Goal: Task Accomplishment & Management: Complete application form

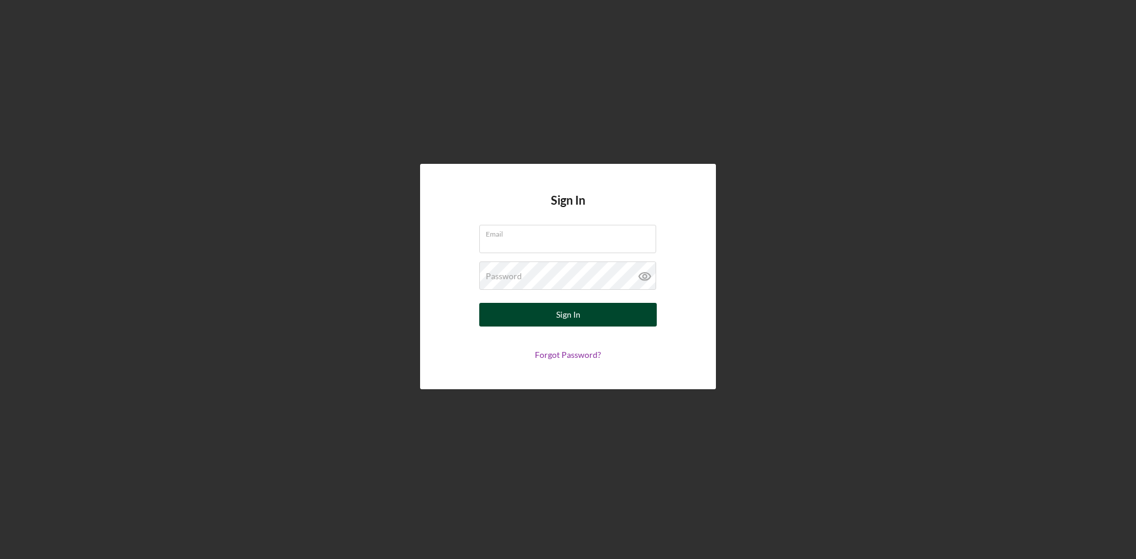
type input "[EMAIL_ADDRESS][DOMAIN_NAME]"
click at [551, 316] on button "Sign In" at bounding box center [567, 315] width 177 height 24
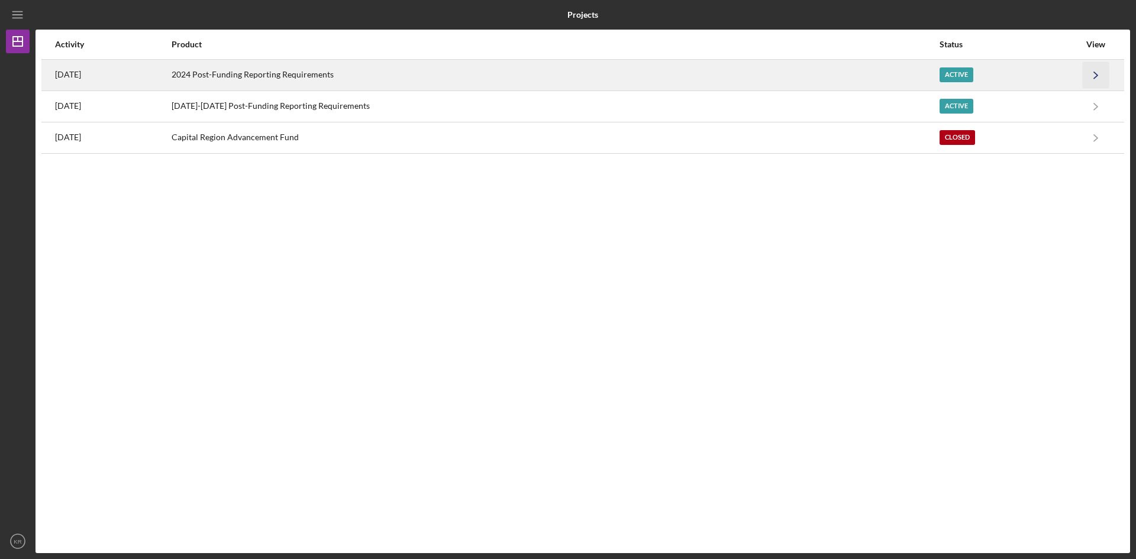
click at [1096, 76] on polyline "button" at bounding box center [1096, 75] width 4 height 7
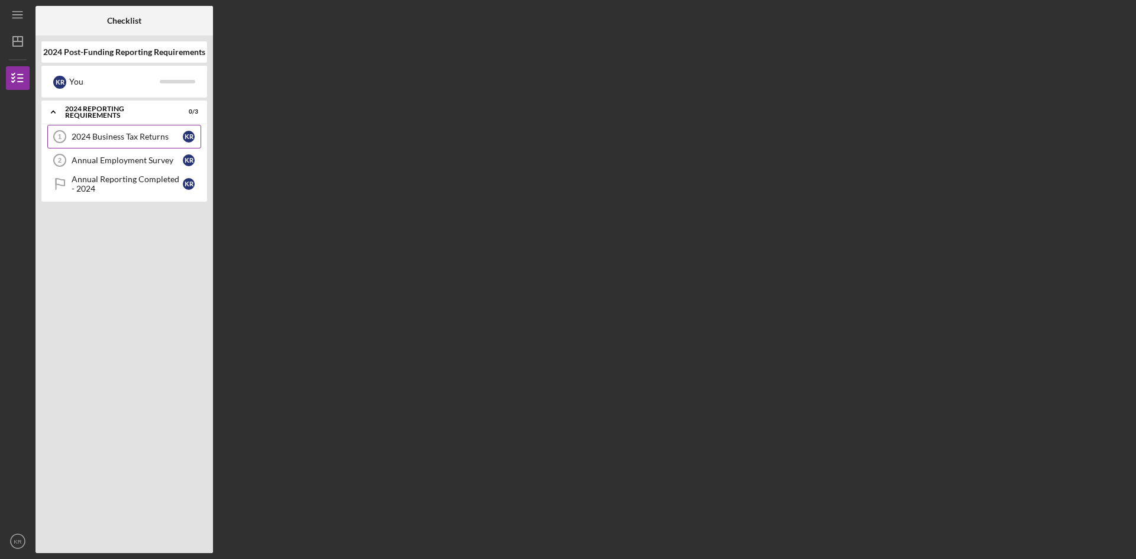
click at [104, 135] on div "2024 Business Tax Returns" at bounding box center [127, 136] width 111 height 9
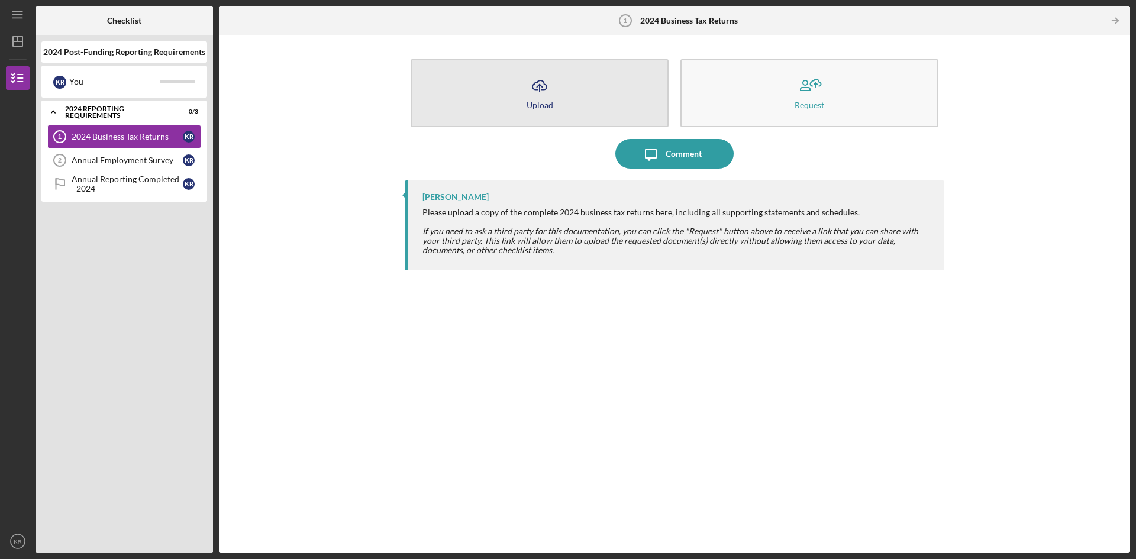
click at [540, 95] on icon "Icon/Upload" at bounding box center [540, 86] width 30 height 30
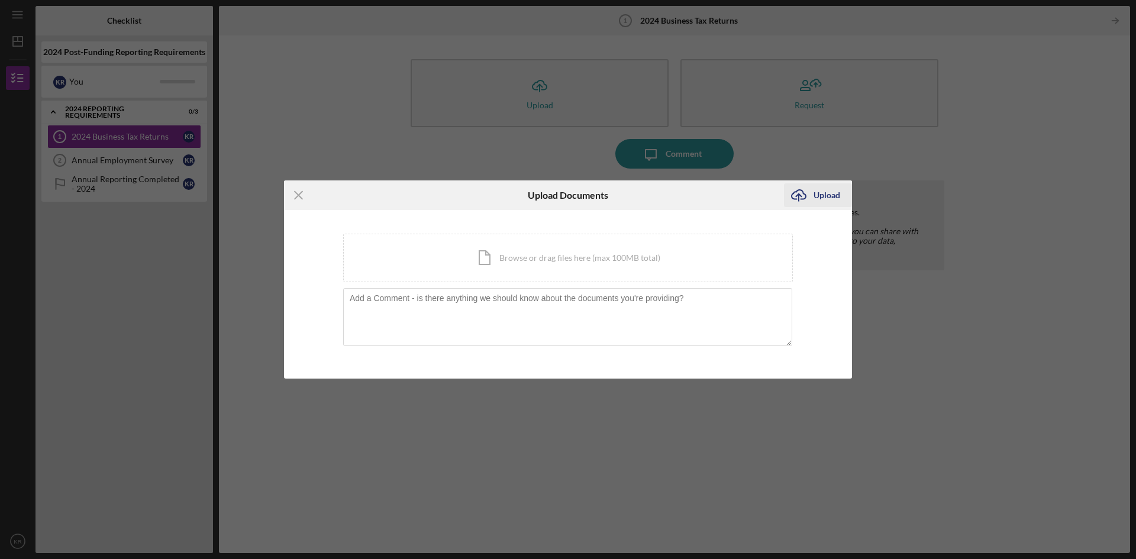
click at [825, 195] on div "Upload" at bounding box center [827, 195] width 27 height 24
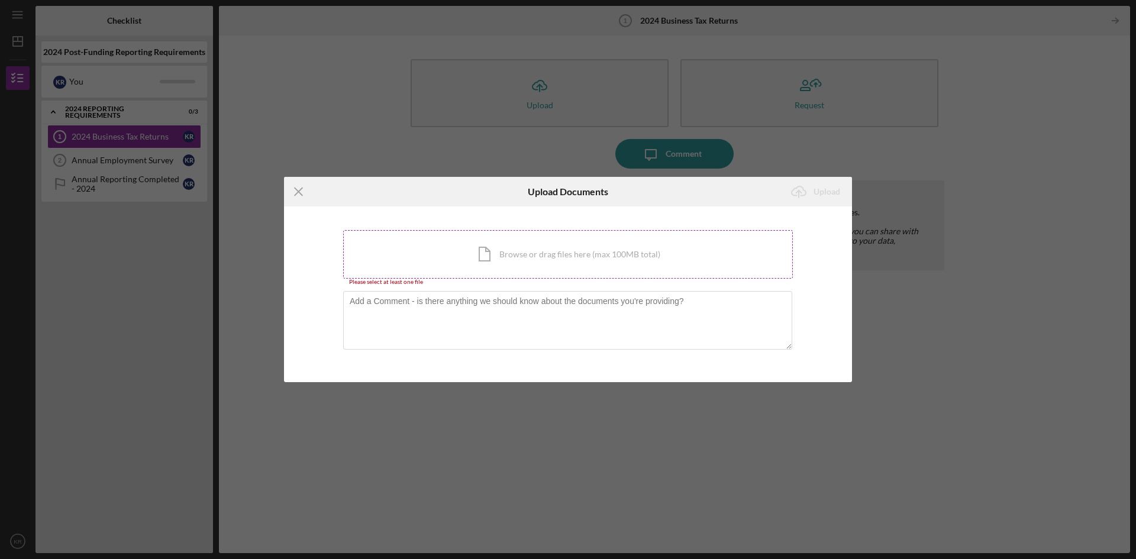
click at [494, 259] on div "Icon/Document Browse or drag files here (max 100MB total) Tap to choose files o…" at bounding box center [568, 254] width 450 height 49
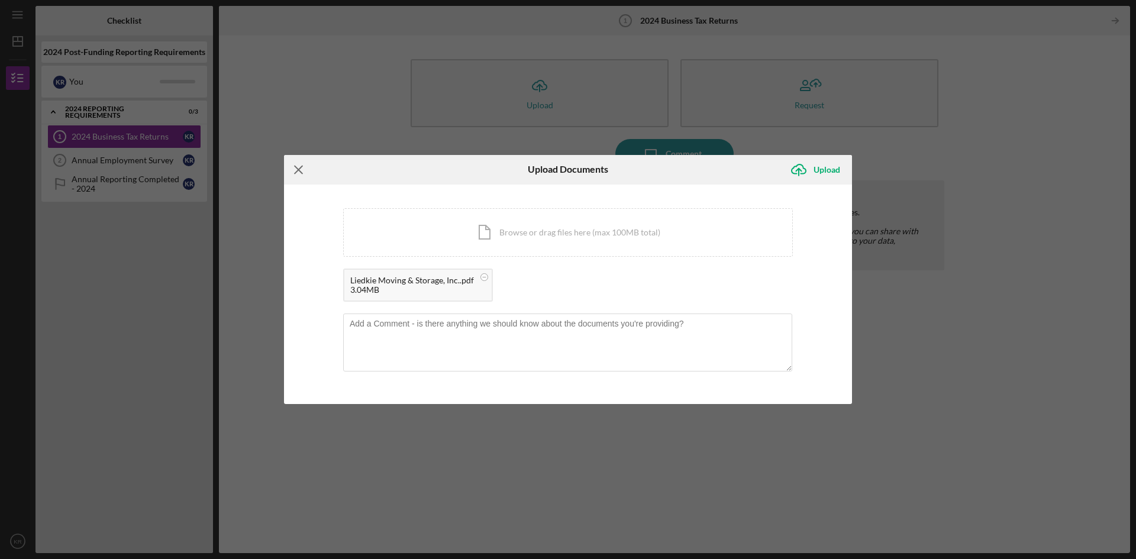
click at [295, 170] on icon "Icon/Menu Close" at bounding box center [299, 170] width 30 height 30
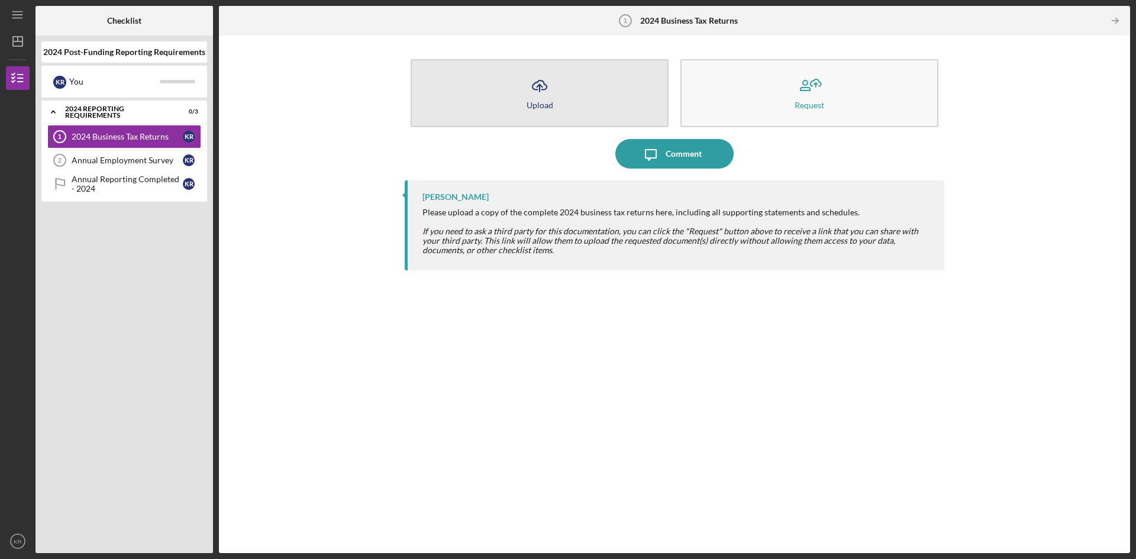
click at [537, 95] on icon "Icon/Upload" at bounding box center [540, 86] width 30 height 30
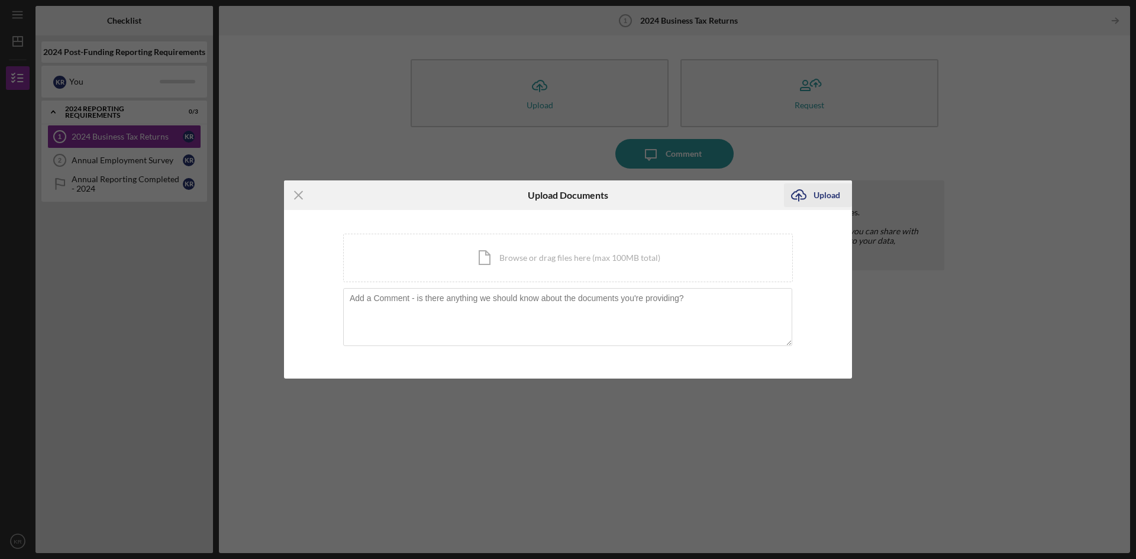
drag, startPoint x: 798, startPoint y: 196, endPoint x: 791, endPoint y: 196, distance: 6.5
click at [797, 196] on icon "Icon/Upload" at bounding box center [799, 195] width 30 height 30
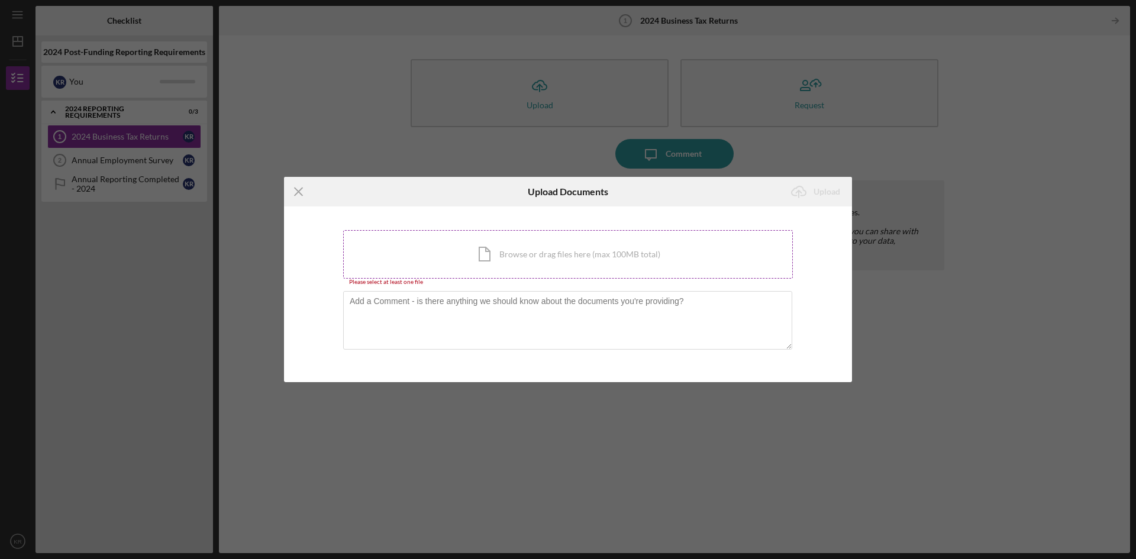
click at [485, 257] on div "Icon/Document Browse or drag files here (max 100MB total) Tap to choose files o…" at bounding box center [568, 254] width 450 height 49
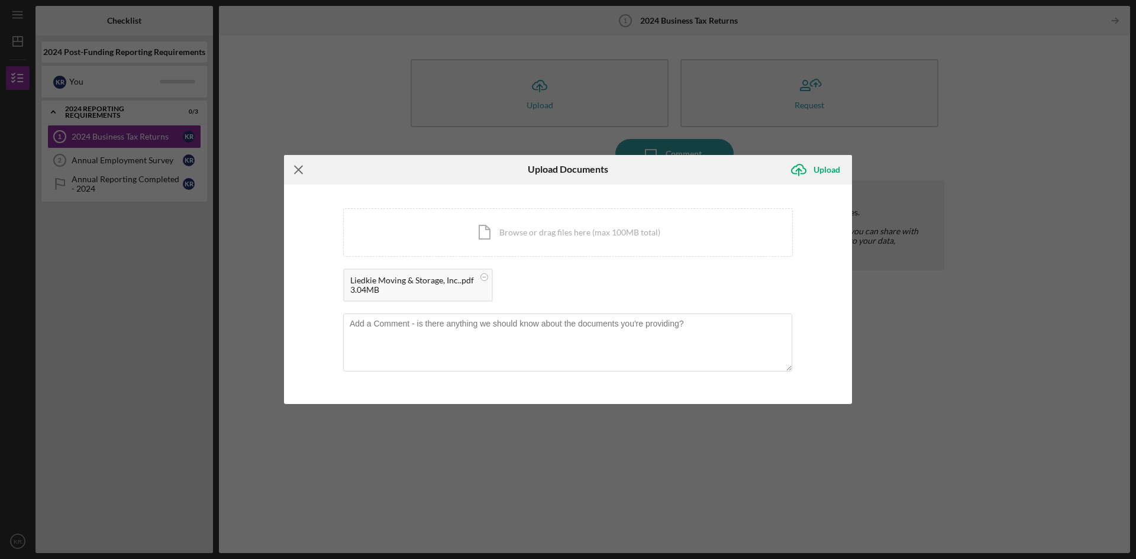
click at [296, 172] on line at bounding box center [299, 170] width 8 height 8
